Goal: Information Seeking & Learning: Learn about a topic

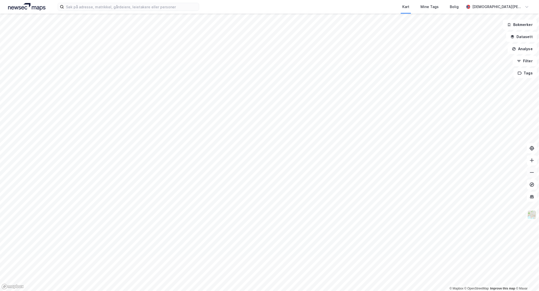
click at [532, 169] on button at bounding box center [532, 173] width 10 height 10
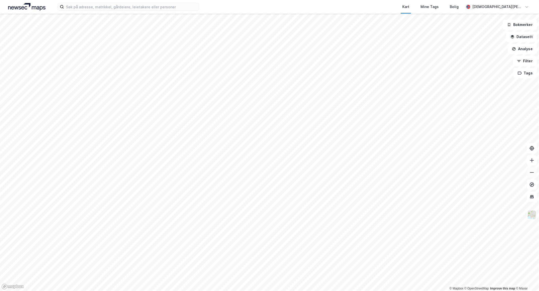
click at [532, 169] on button at bounding box center [532, 173] width 10 height 10
click at [534, 175] on button at bounding box center [532, 173] width 10 height 10
click at [532, 174] on button at bounding box center [532, 173] width 10 height 10
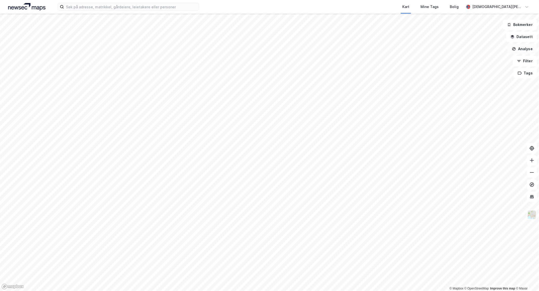
click at [535, 53] on div "© Mapbox © OpenStreetMap Improve this map © [PERSON_NAME] Datasett Analyse Filt…" at bounding box center [269, 153] width 539 height 278
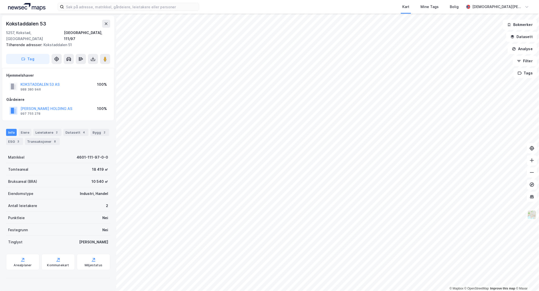
click at [51, 82] on div "KOKSTADDALEN 53 AS" at bounding box center [39, 85] width 39 height 6
click at [0, 0] on button "KOKSTADDALEN 53 AS" at bounding box center [0, 0] width 0 height 0
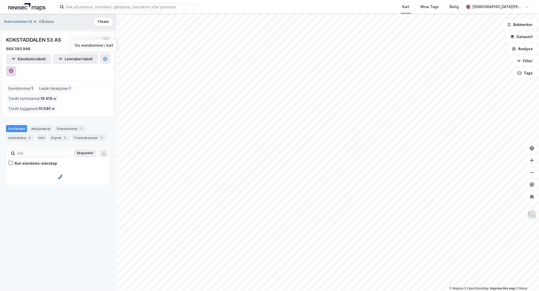
drag, startPoint x: 97, startPoint y: 59, endPoint x: 100, endPoint y: 57, distance: 3.5
click at [100, 59] on button at bounding box center [105, 59] width 10 height 10
click at [14, 69] on icon at bounding box center [11, 71] width 5 height 5
